Goal: Information Seeking & Learning: Check status

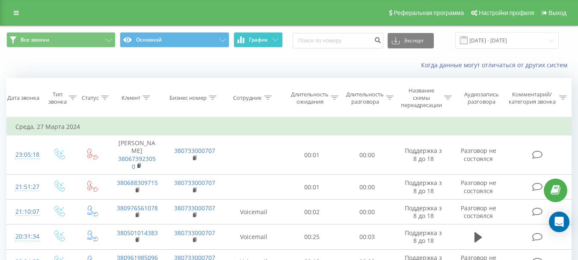
click at [266, 43] on button "График" at bounding box center [258, 39] width 49 height 15
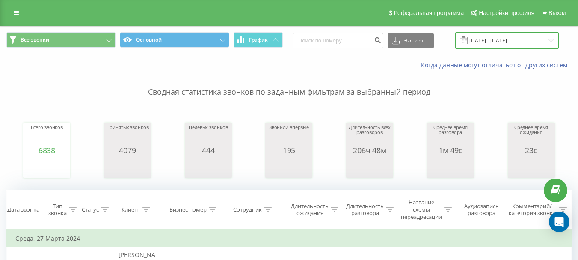
click at [506, 36] on input "[DATE] - [DATE]" at bounding box center [507, 40] width 104 height 17
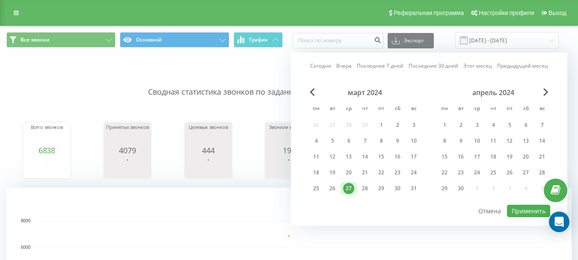
click at [326, 63] on link "Сегодня" at bounding box center [320, 66] width 21 height 8
click at [520, 211] on button "Применить" at bounding box center [528, 211] width 43 height 12
type input "[DATE] - [DATE]"
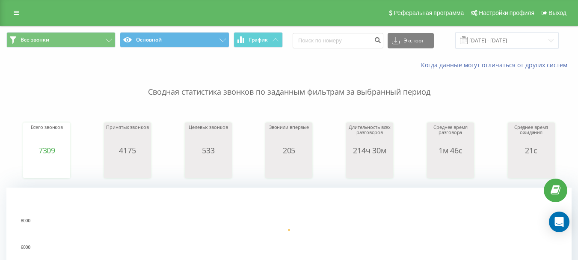
scroll to position [171, 0]
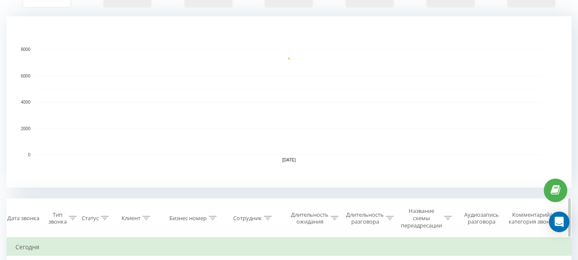
click at [252, 216] on div "Сотрудник" at bounding box center [247, 217] width 29 height 7
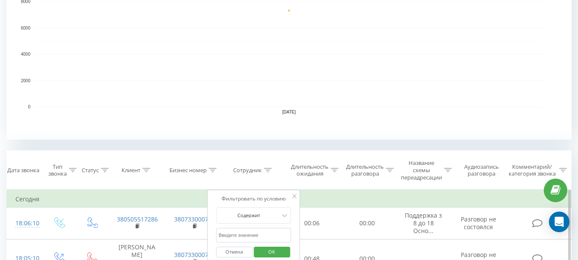
scroll to position [257, 0]
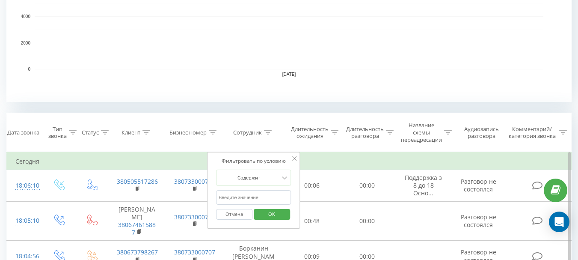
click at [252, 201] on input "text" at bounding box center [253, 197] width 75 height 15
type input "[PERSON_NAME]"
click at [282, 217] on span "OK" at bounding box center [272, 213] width 24 height 13
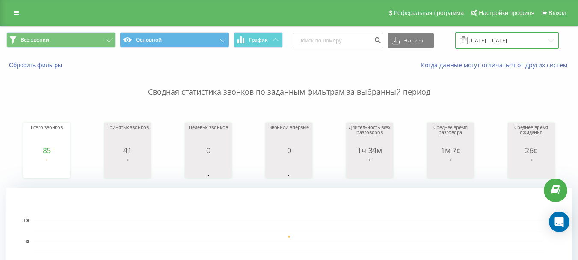
click at [521, 42] on input "[DATE] - [DATE]" at bounding box center [507, 40] width 104 height 17
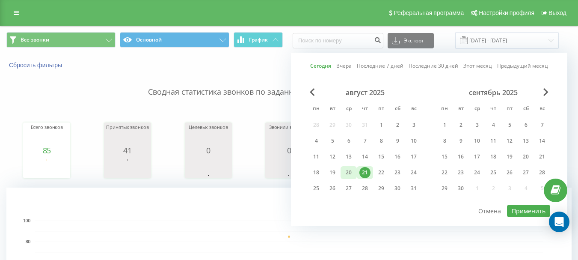
click at [349, 170] on div "20" at bounding box center [348, 172] width 11 height 11
click at [517, 201] on div "август 2025 пн вт ср чт пт сб вс 28 29 30 31 1 2 3 4 5 6 7 8 9 10 11 12 13 14 1…" at bounding box center [429, 146] width 242 height 116
click at [518, 205] on button "Применить" at bounding box center [528, 211] width 43 height 12
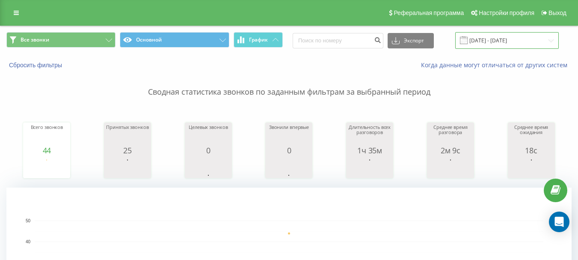
click at [507, 42] on input "[DATE] - [DATE]" at bounding box center [507, 40] width 104 height 17
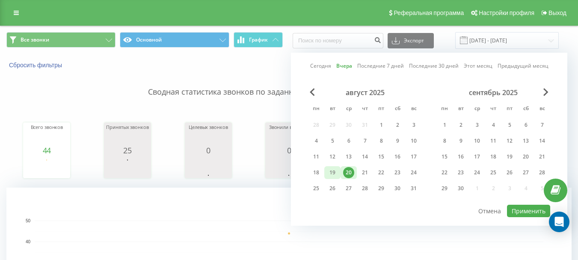
click at [334, 172] on div "19" at bounding box center [332, 172] width 11 height 11
click at [514, 214] on button "Применить" at bounding box center [528, 211] width 43 height 12
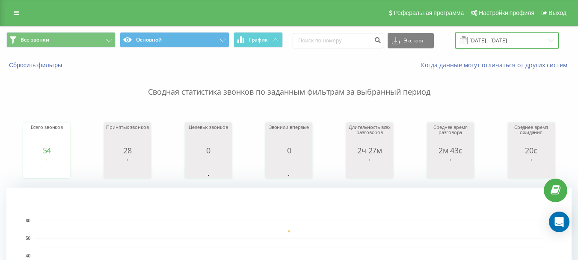
click at [505, 39] on input "[DATE] - [DATE]" at bounding box center [507, 40] width 104 height 17
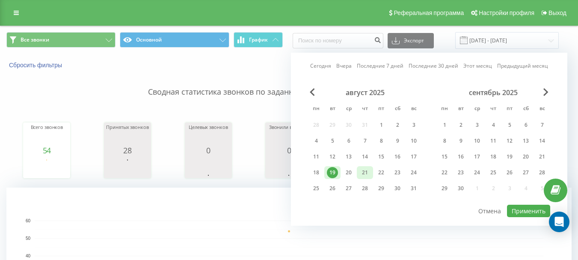
click at [363, 171] on div "21" at bounding box center [365, 172] width 11 height 11
click at [525, 211] on button "Применить" at bounding box center [528, 211] width 43 height 12
type input "[DATE] - [DATE]"
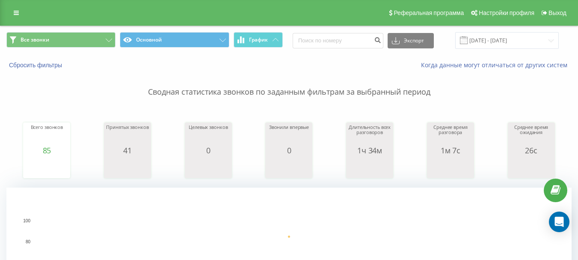
scroll to position [257, 0]
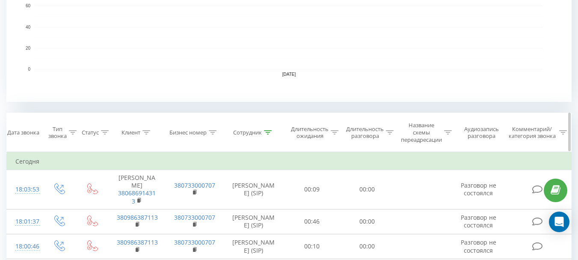
click at [253, 132] on div "Сотрудник" at bounding box center [247, 132] width 29 height 7
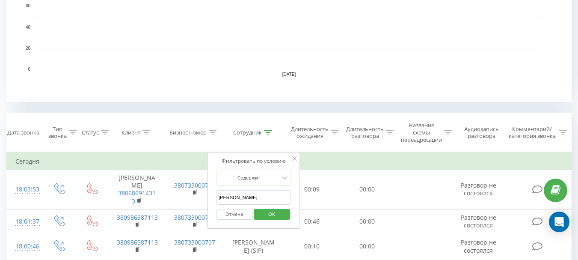
click at [271, 195] on input "[PERSON_NAME]" at bounding box center [253, 197] width 75 height 15
click at [268, 211] on span "OK" at bounding box center [272, 213] width 24 height 13
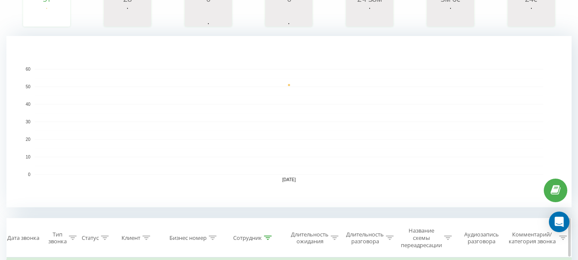
scroll to position [214, 0]
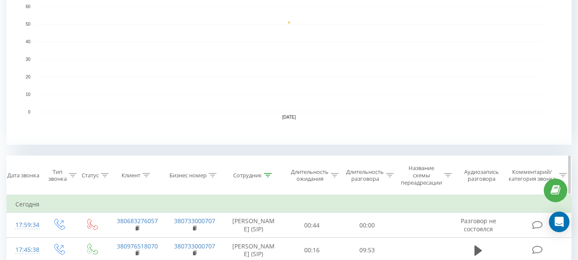
click at [249, 171] on th "Сотрудник" at bounding box center [254, 175] width 62 height 39
click at [252, 180] on th "Сотрудник" at bounding box center [254, 175] width 62 height 39
click at [254, 180] on th "Сотрудник" at bounding box center [254, 175] width 62 height 39
click at [254, 181] on th "Сотрудник" at bounding box center [254, 175] width 62 height 39
click at [253, 178] on div "Сотрудник" at bounding box center [247, 175] width 29 height 7
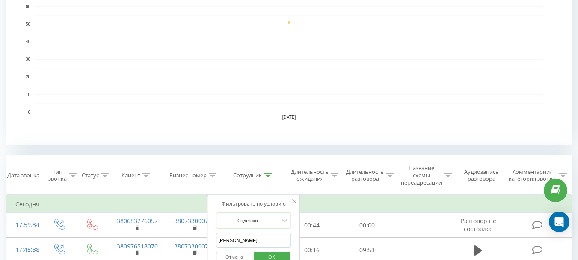
click at [268, 236] on input "[PERSON_NAME]" at bounding box center [253, 240] width 75 height 15
click at [277, 256] on span "OK" at bounding box center [272, 256] width 24 height 13
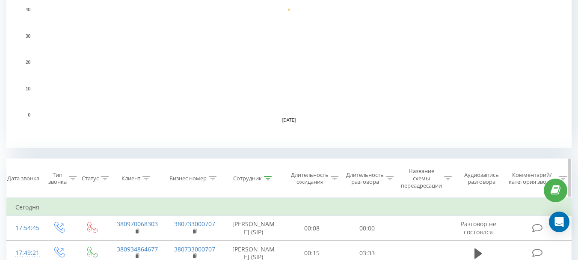
scroll to position [214, 0]
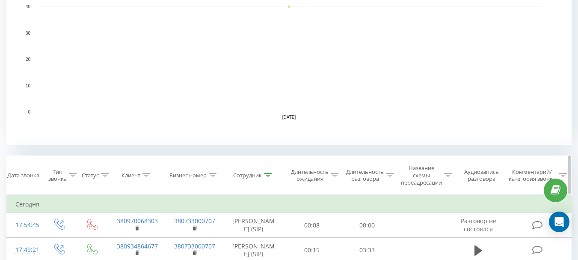
click at [243, 176] on div "Сотрудник" at bounding box center [247, 175] width 29 height 7
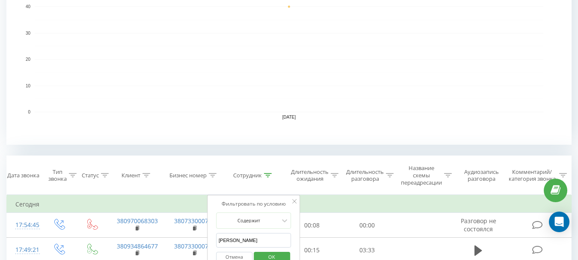
click at [268, 235] on input "[PERSON_NAME]" at bounding box center [253, 240] width 75 height 15
type input "[PERSON_NAME]"
click at [273, 258] on span "OK" at bounding box center [272, 256] width 24 height 13
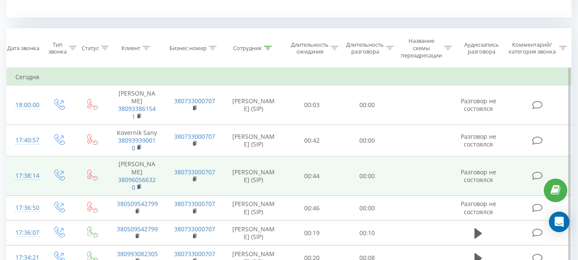
scroll to position [342, 0]
